Goal: Check status: Check status

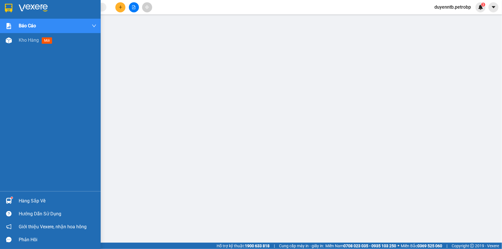
click at [31, 197] on div "Hàng sắp về" at bounding box center [58, 201] width 78 height 9
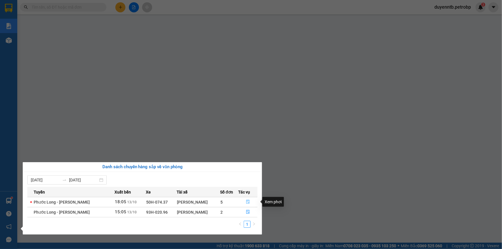
click at [246, 202] on icon "file-done" at bounding box center [248, 202] width 4 height 4
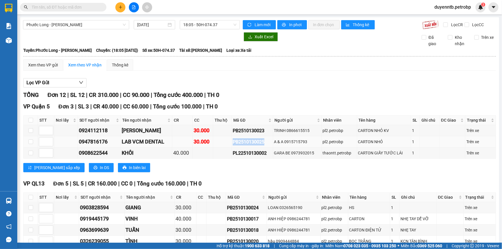
drag, startPoint x: 265, startPoint y: 141, endPoint x: 227, endPoint y: 143, distance: 38.9
click at [227, 143] on tr "0947816176 LAB VCM DENTAL 30.000 PB2510130025 A & A 0915715793 pl2.petrobp CART…" at bounding box center [260, 141] width 473 height 11
copy div "PB2510130025"
click at [83, 6] on input "text" at bounding box center [66, 7] width 68 height 6
paste input "PB2510130025"
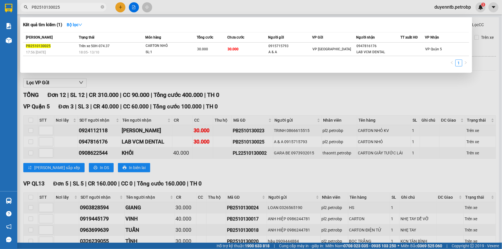
type input "PB2510130025"
click at [118, 101] on div at bounding box center [251, 124] width 502 height 249
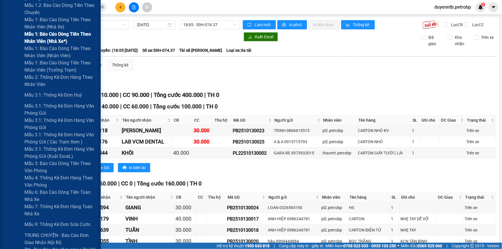
scroll to position [314, 0]
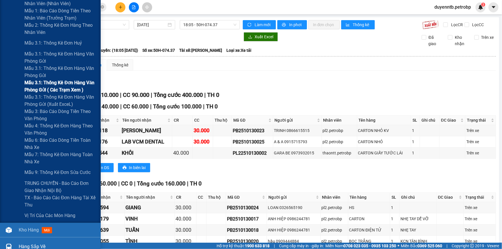
click at [62, 92] on span "Mẫu 3.1: Thống kê đơn hàng văn phòng gửi ( các trạm xem )" at bounding box center [60, 86] width 72 height 14
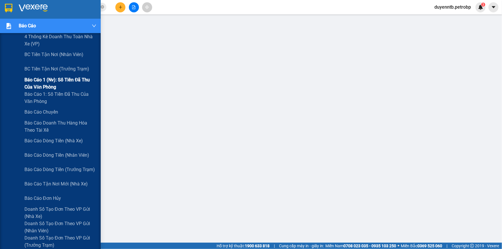
click at [39, 80] on span "Báo cáo 1 (nv): Số tiền đã thu của văn phòng" at bounding box center [60, 83] width 72 height 14
